Goal: Transaction & Acquisition: Book appointment/travel/reservation

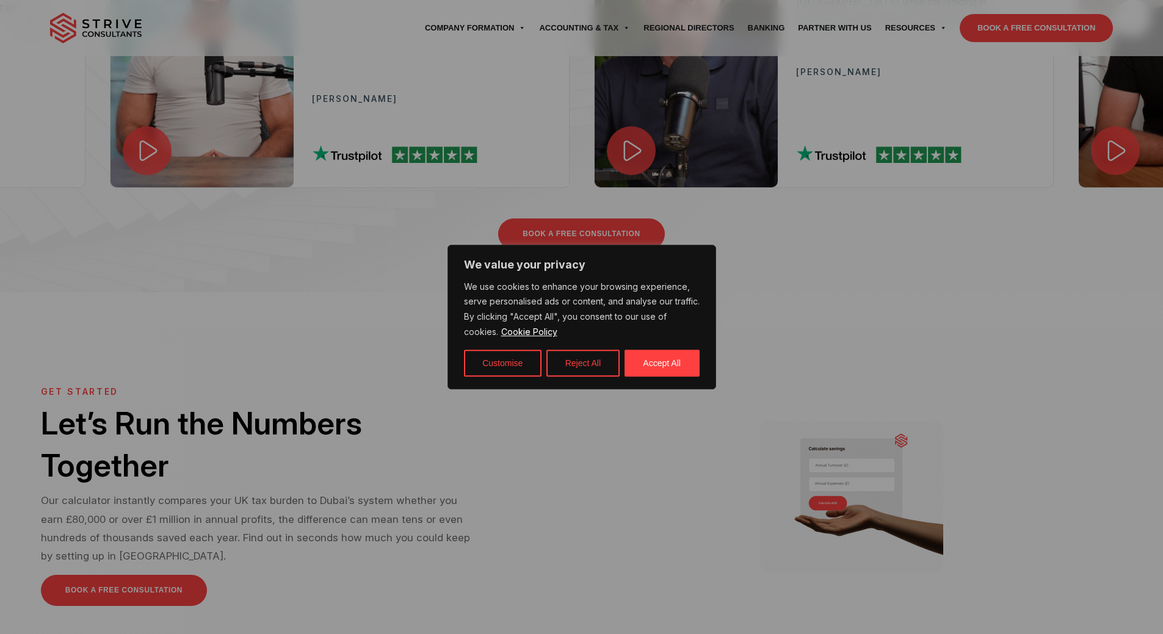
scroll to position [1459, 0]
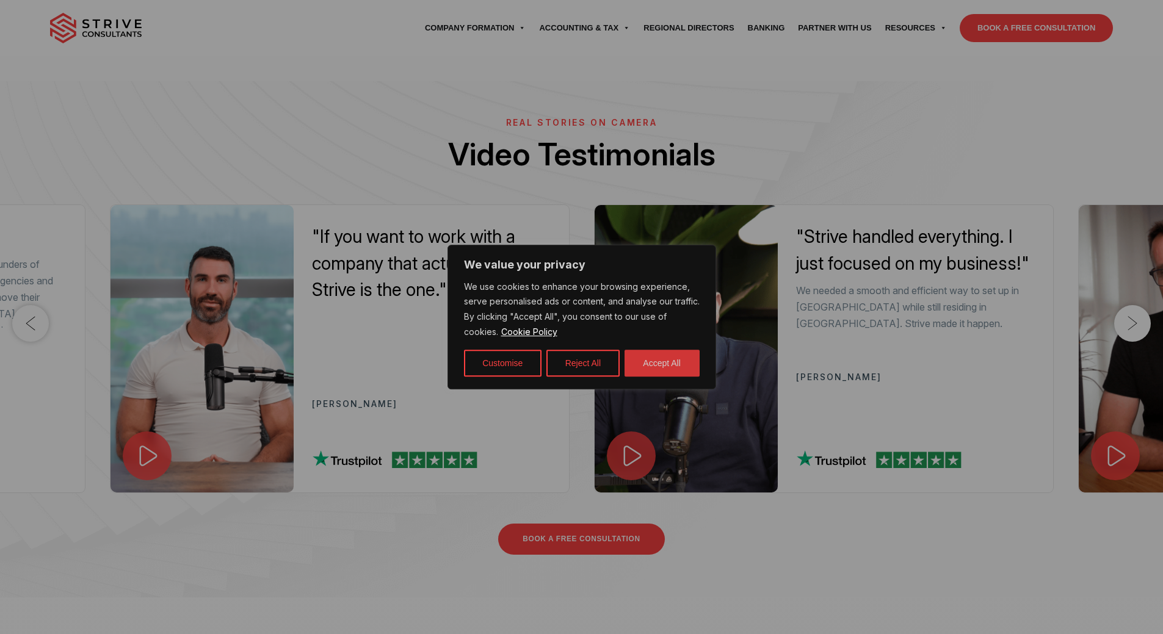
click at [660, 364] on button "Accept All" at bounding box center [661, 363] width 75 height 27
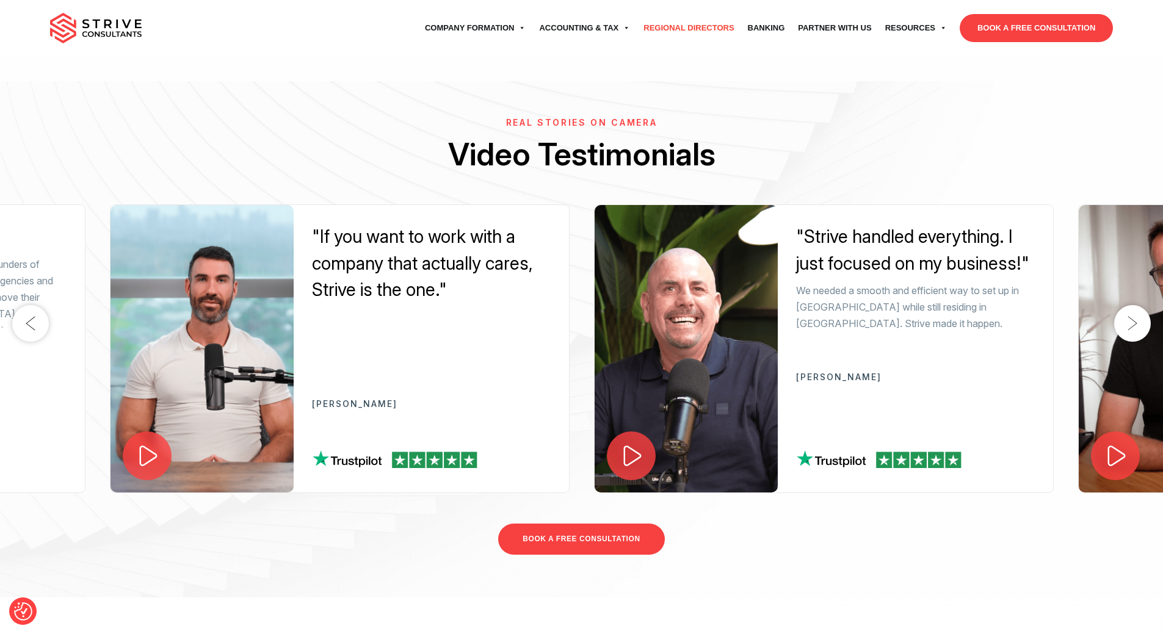
scroll to position [360, 0]
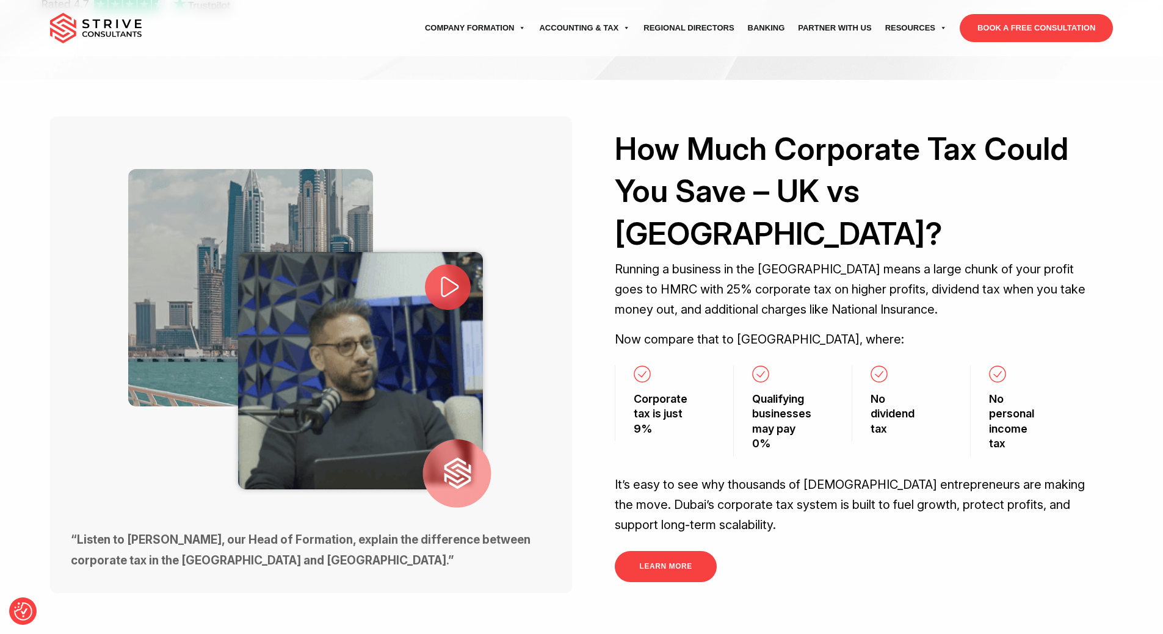
click at [1013, 23] on link "BOOK A FREE CONSULTATION" at bounding box center [1036, 28] width 153 height 28
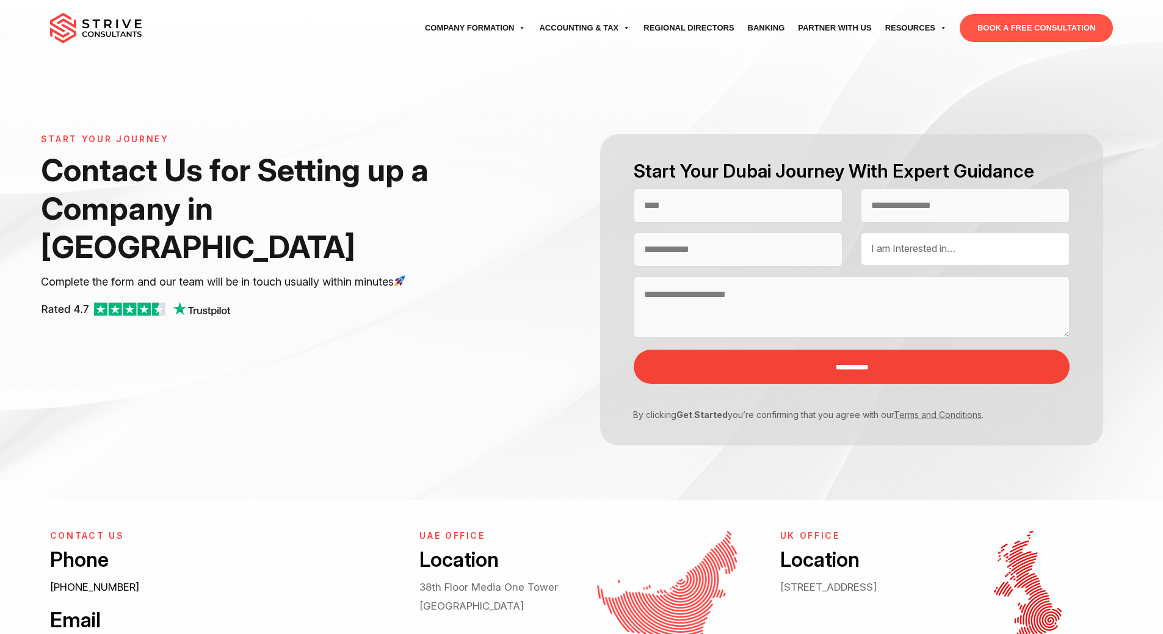
select select "Contact form"
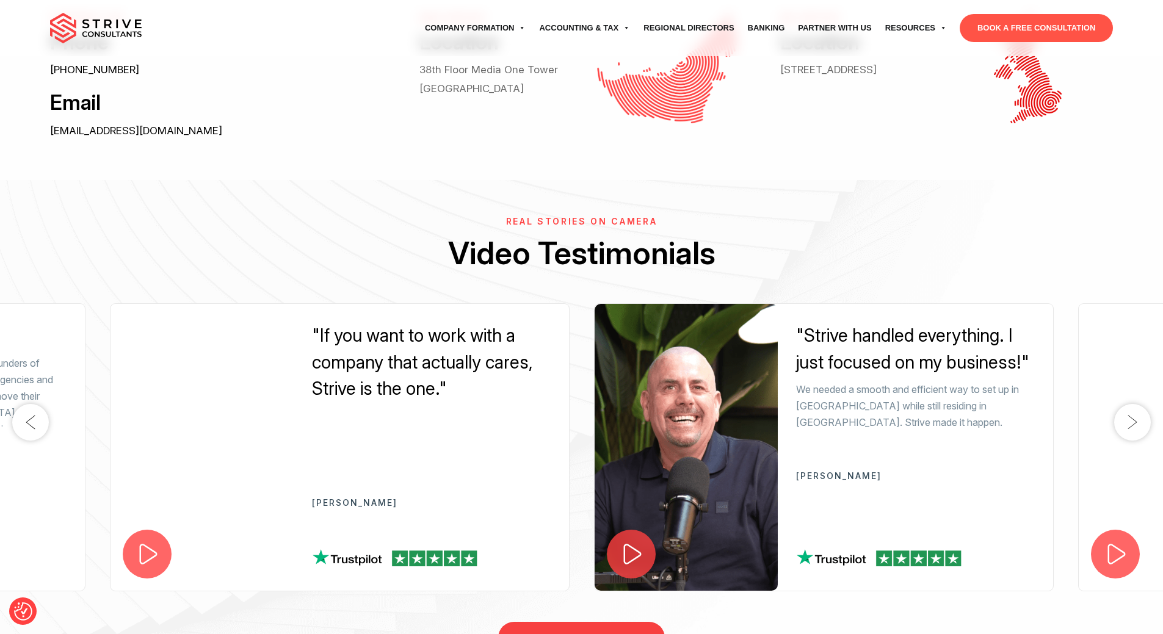
scroll to position [549, 0]
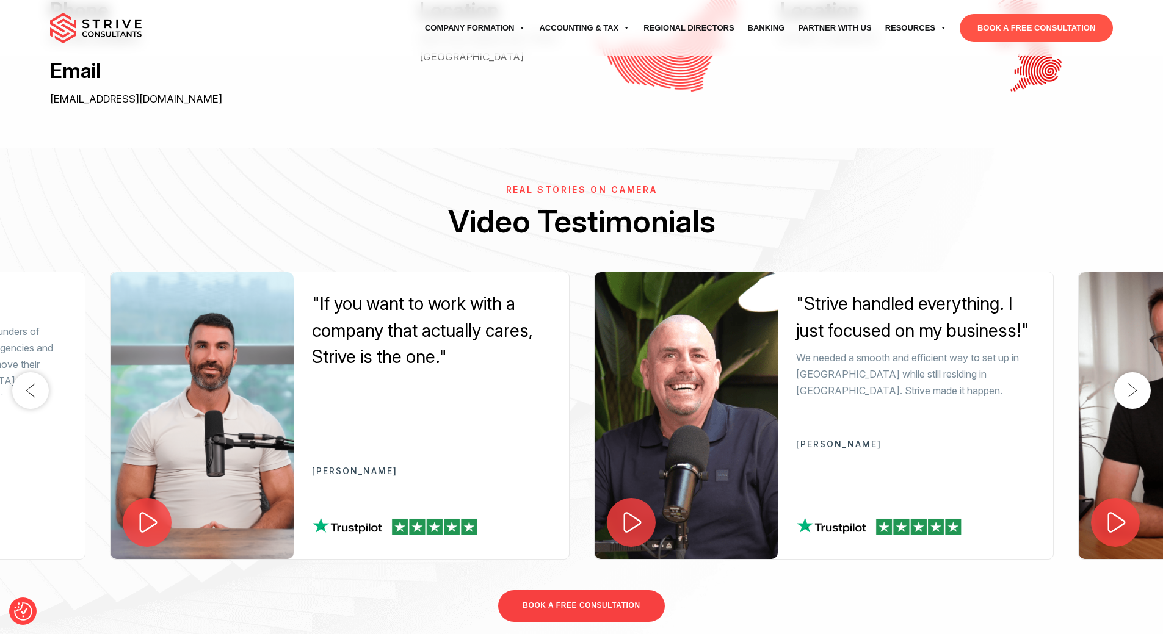
click at [96, 30] on img at bounding box center [96, 28] width 92 height 31
